Goal: Information Seeking & Learning: Find specific page/section

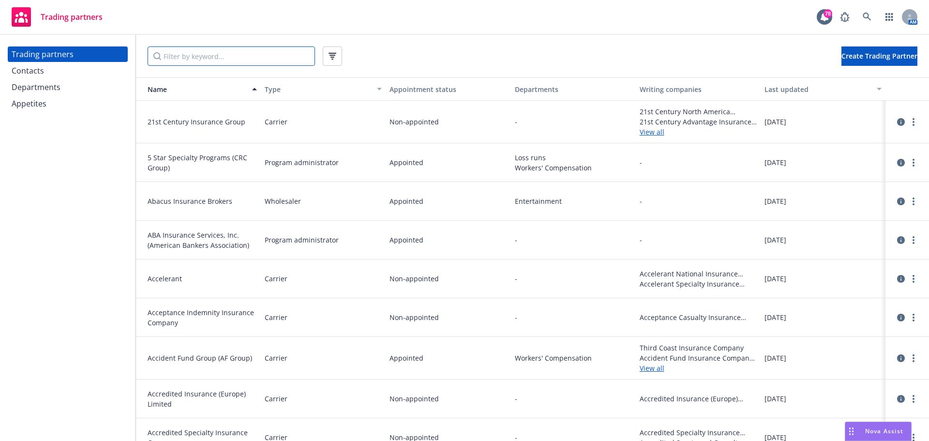
click at [181, 55] on input "Filter by keyword..." at bounding box center [231, 55] width 167 height 19
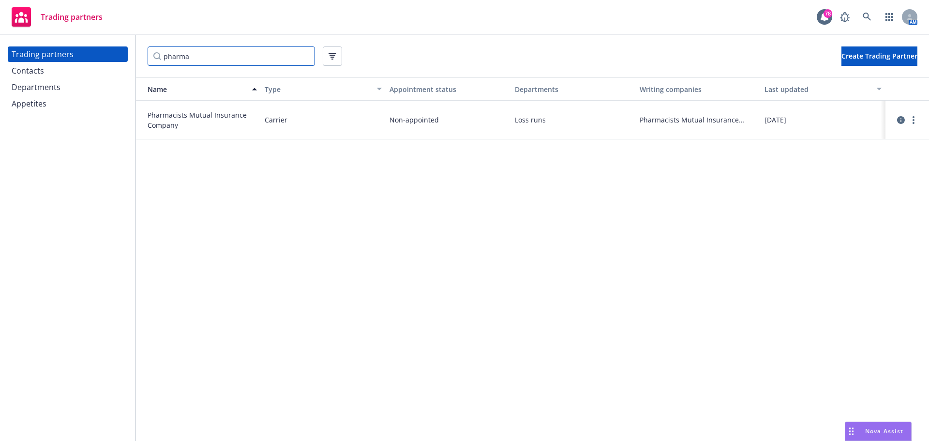
type input "pharma"
